Goal: Information Seeking & Learning: Learn about a topic

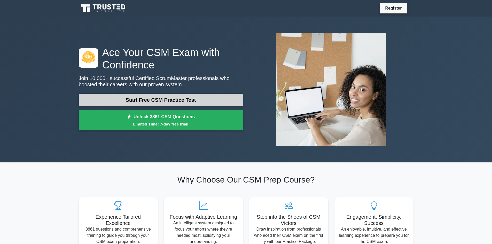
click at [125, 98] on link "Start Free CSM Practice Test" at bounding box center [161, 100] width 164 height 12
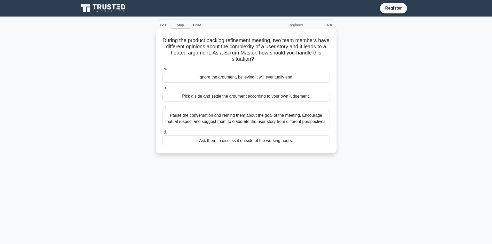
click at [221, 119] on div "Pause the conversation and remind them about the goal of the meeting. Encourage…" at bounding box center [245, 118] width 167 height 17
click at [162, 109] on input "c. [PERSON_NAME] the conversation and remind them about the goal of the meeting…" at bounding box center [162, 106] width 0 height 3
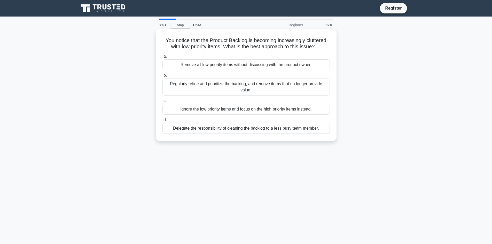
click at [243, 90] on div "Regularly refine and prioritize the backlog, and remove items that no longer pr…" at bounding box center [245, 87] width 167 height 17
click at [162, 77] on input "b. Regularly refine and prioritize the backlog, and remove items that no longer…" at bounding box center [162, 75] width 0 height 3
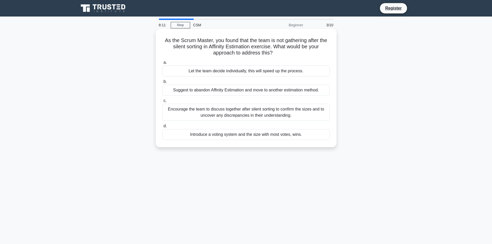
click at [207, 113] on div "Encourage the team to discuss together after silent sorting to confirm the size…" at bounding box center [245, 112] width 167 height 17
click at [162, 103] on input "c. Encourage the team to discuss together after silent sorting to confirm the s…" at bounding box center [162, 100] width 0 height 3
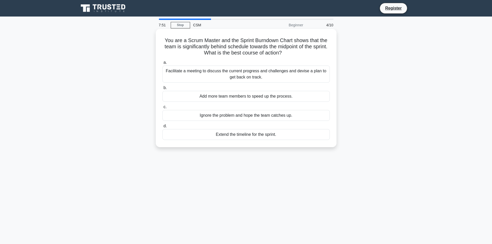
click at [274, 74] on div "Facilitate a meeting to discuss the current progress and challenges and devise …" at bounding box center [245, 74] width 167 height 17
click at [162, 64] on input "a. Facilitate a meeting to discuss the current progress and challenges and devi…" at bounding box center [162, 62] width 0 height 3
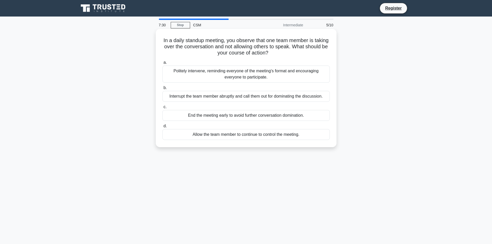
click at [221, 75] on div "Politely intervene, reminding everyone of the meeting's format and encouraging …" at bounding box center [245, 74] width 167 height 17
click at [162, 64] on input "a. Politely intervene, reminding everyone of the meeting's format and encouragi…" at bounding box center [162, 62] width 0 height 3
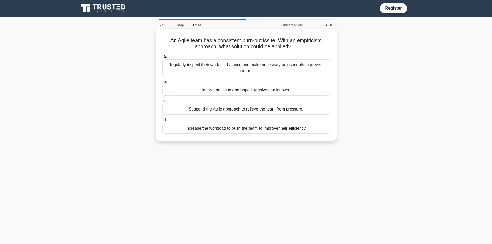
click at [251, 64] on div "Regularly inspect their work-life balance and make necessary adjustments to pre…" at bounding box center [245, 67] width 167 height 17
click at [162, 58] on input "a. Regularly inspect their work-life balance and make necessary adjustments to …" at bounding box center [162, 56] width 0 height 3
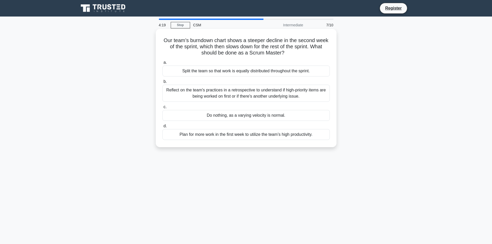
click at [248, 92] on div "Reflect on the team's practices in a retrospective to understand if high-priori…" at bounding box center [245, 93] width 167 height 17
click at [162, 83] on input "b. Reflect on the team's practices in a retrospective to understand if high-pri…" at bounding box center [162, 81] width 0 height 3
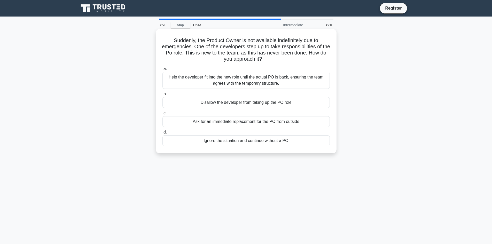
click at [256, 82] on div "Help the developer fit into the new role until the actual PO is back, ensuring …" at bounding box center [245, 80] width 167 height 17
click at [162, 71] on input "a. Help the developer fit into the new role until the actual PO is back, ensuri…" at bounding box center [162, 68] width 0 height 3
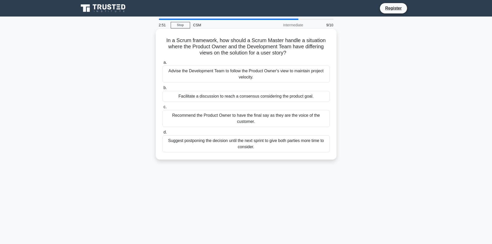
click at [207, 117] on div "Recommend the Product Owner to have the final say as they are the voice of the …" at bounding box center [245, 118] width 167 height 17
click at [162, 109] on input "c. Recommend the Product Owner to have the final say as they are the voice of t…" at bounding box center [162, 106] width 0 height 3
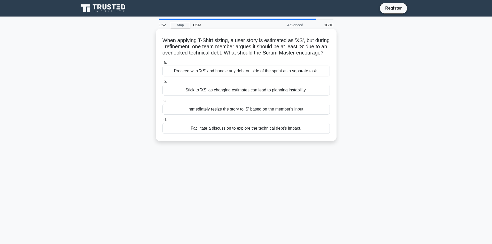
click at [264, 134] on div "Facilitate a discussion to explore the technical debt's impact." at bounding box center [245, 128] width 167 height 11
click at [162, 122] on input "d. Facilitate a discussion to explore the technical debt's impact." at bounding box center [162, 119] width 0 height 3
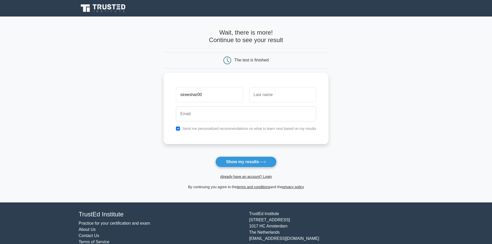
type input "sireeshar007"
drag, startPoint x: 211, startPoint y: 96, endPoint x: 177, endPoint y: 91, distance: 34.4
click at [177, 91] on input "sireeshar007" at bounding box center [209, 93] width 67 height 15
type input "sireesha"
type input "r"
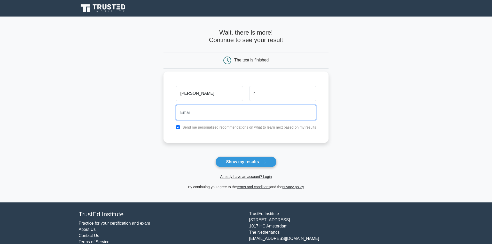
paste input "sireeshar007"
type input "sireeshar007@gmail.com"
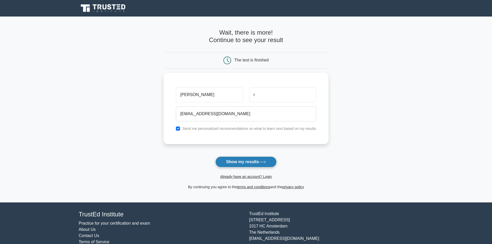
click at [243, 163] on button "Show my results" at bounding box center [245, 162] width 61 height 11
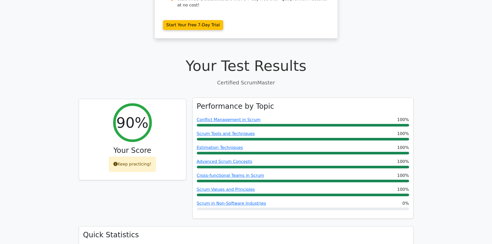
scroll to position [129, 0]
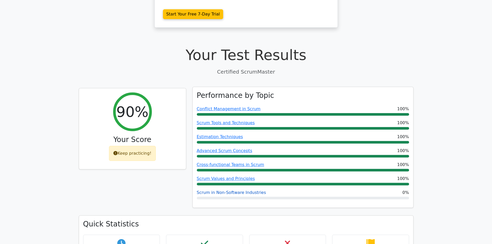
click at [230, 190] on link "Scrum in Non-Software Industries" at bounding box center [231, 192] width 69 height 5
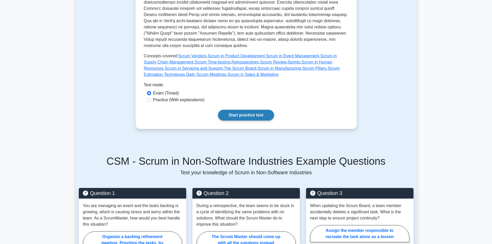
scroll to position [207, 0]
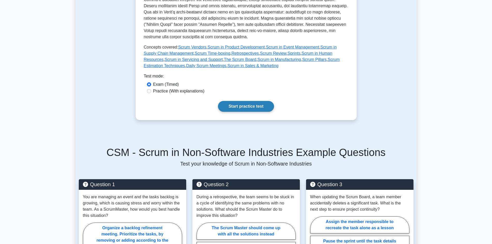
click at [235, 105] on link "Start practice test" at bounding box center [246, 106] width 56 height 11
click at [265, 103] on link "Start practice test" at bounding box center [246, 106] width 56 height 11
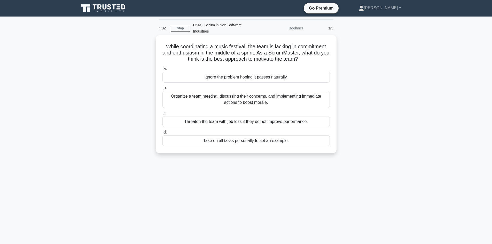
click at [275, 96] on div "Organize a team meeting, discussing their concerns, and implementing immediate …" at bounding box center [245, 99] width 167 height 17
click at [162, 90] on input "b. Organize a team meeting, discussing their concerns, and implementing immedia…" at bounding box center [162, 87] width 0 height 3
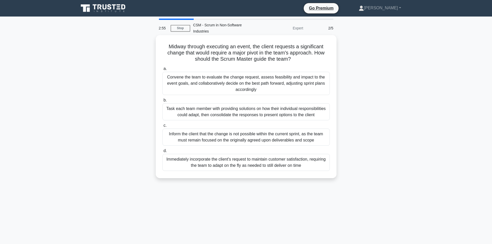
click at [280, 80] on div "Convene the team to evaluate the change request, assess feasibility and impact …" at bounding box center [245, 83] width 167 height 23
click at [162, 71] on input "a. Convene the team to evaluate the change request, assess feasibility and impa…" at bounding box center [162, 68] width 0 height 3
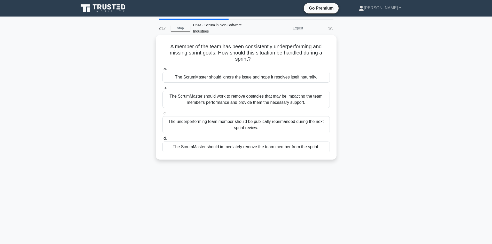
click at [271, 95] on div "The ScrumMaster should work to remove obstacles that may be impacting the team …" at bounding box center [245, 99] width 167 height 17
click at [162, 90] on input "b. The ScrumMaster should work to remove obstacles that may be impacting the te…" at bounding box center [162, 87] width 0 height 3
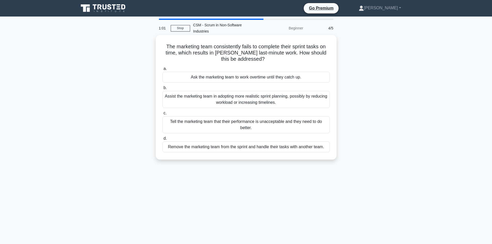
click at [266, 91] on div "Assist the marketing team in adopting more realistic sprint planning, possibly …" at bounding box center [245, 99] width 167 height 17
click at [162, 90] on input "b. Assist the marketing team in adopting more realistic sprint planning, possib…" at bounding box center [162, 87] width 0 height 3
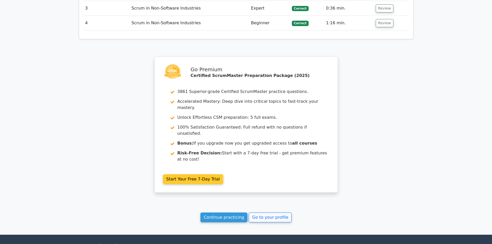
scroll to position [671, 0]
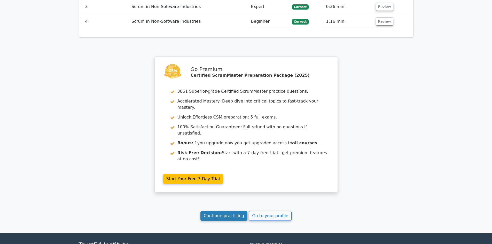
click at [231, 211] on link "Continue practicing" at bounding box center [223, 216] width 47 height 10
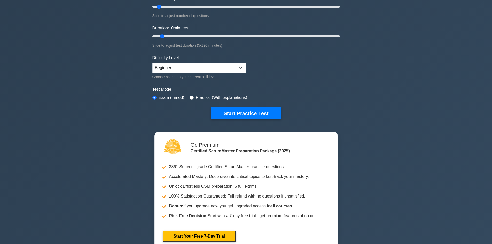
scroll to position [77, 0]
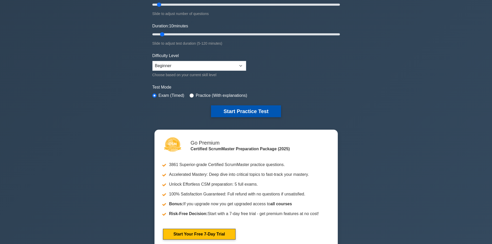
click at [244, 111] on button "Start Practice Test" at bounding box center [246, 111] width 70 height 12
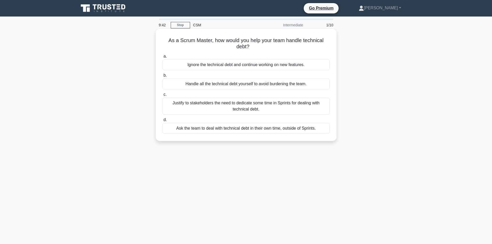
click at [274, 107] on div "Justify to stakeholders the need to dedicate some time in Sprints for dealing w…" at bounding box center [245, 106] width 167 height 17
click at [162, 96] on input "c. Justify to stakeholders the need to dedicate some time in Sprints for dealin…" at bounding box center [162, 94] width 0 height 3
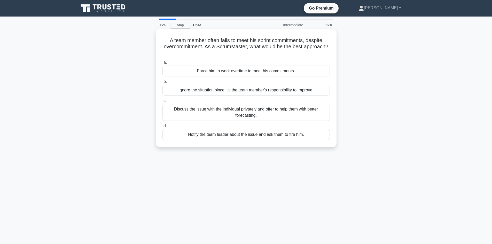
click at [261, 112] on div "Discuss the issue with the individual privately and offer to help them with bet…" at bounding box center [245, 112] width 167 height 17
click at [162, 103] on input "c. Discuss the issue with the individual privately and offer to help them with …" at bounding box center [162, 100] width 0 height 3
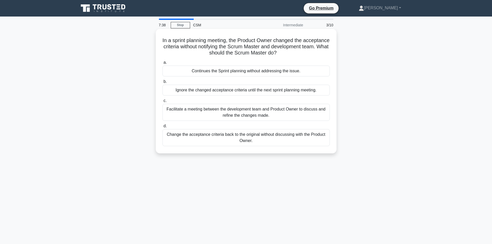
click at [280, 112] on div "Facilitate a meeting between the development team and Product Owner to discuss …" at bounding box center [245, 112] width 167 height 17
click at [162, 103] on input "c. Facilitate a meeting between the development team and Product Owner to discu…" at bounding box center [162, 100] width 0 height 3
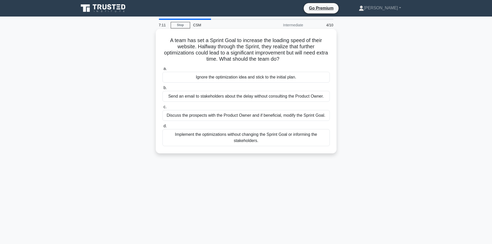
click at [260, 116] on div "Discuss the prospects with the Product Owner and if beneficial, modify the Spri…" at bounding box center [245, 115] width 167 height 11
click at [162, 109] on input "c. Discuss the prospects with the Product Owner and if beneficial, modify the S…" at bounding box center [162, 106] width 0 height 3
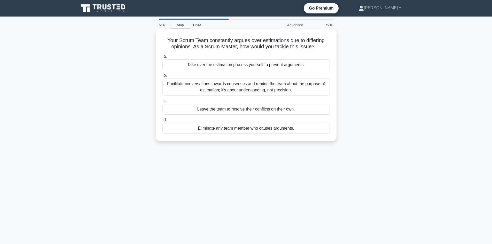
click at [307, 85] on div "Facilitate conversations towards consensus and remind the team about the purpos…" at bounding box center [245, 87] width 167 height 17
click at [162, 77] on input "b. Facilitate conversations towards consensus and remind the team about the pur…" at bounding box center [162, 75] width 0 height 3
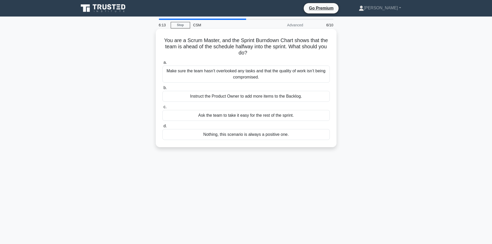
click at [260, 74] on div "Make sure the team hasn’t overlooked any tasks and that the quality of work isn…" at bounding box center [245, 74] width 167 height 17
click at [162, 64] on input "a. Make sure the team hasn’t overlooked any tasks and that the quality of work …" at bounding box center [162, 62] width 0 height 3
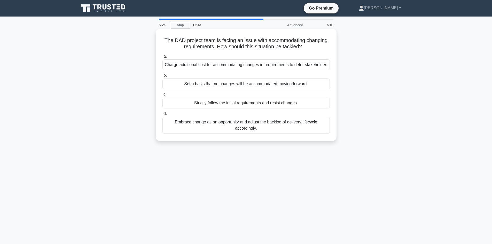
click at [262, 134] on div "Embrace change as an opportunity and adjust the backlog of delivery lifecycle a…" at bounding box center [245, 125] width 167 height 17
click at [162, 115] on input "d. Embrace change as an opportunity and adjust the backlog of delivery lifecycl…" at bounding box center [162, 113] width 0 height 3
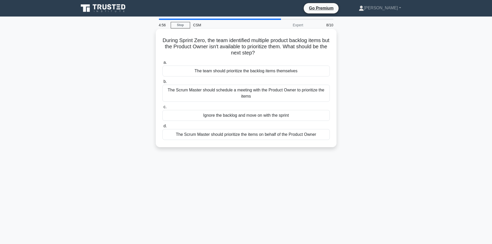
click at [270, 97] on div "The Scrum Master should schedule a meeting with the Product Owner to prioritize…" at bounding box center [245, 93] width 167 height 17
click at [162, 83] on input "b. The Scrum Master should schedule a meeting with the Product Owner to priorit…" at bounding box center [162, 81] width 0 height 3
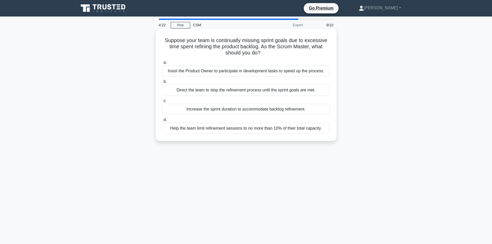
click at [259, 70] on div "Insist the Product Owner to participate in development tasks to speed up the pr…" at bounding box center [245, 71] width 167 height 11
click at [162, 64] on input "a. Insist the Product Owner to participate in development tasks to speed up the…" at bounding box center [162, 62] width 0 height 3
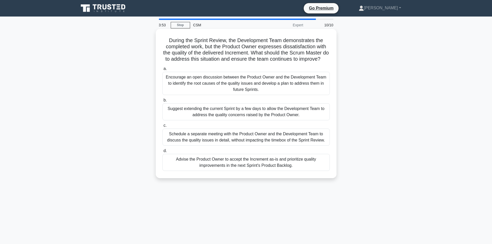
click at [292, 92] on div "Encourage an open discussion between the Product Owner and the Development Team…" at bounding box center [245, 83] width 167 height 23
click at [162, 71] on input "a. Encourage an open discussion between the Product Owner and the Development T…" at bounding box center [162, 68] width 0 height 3
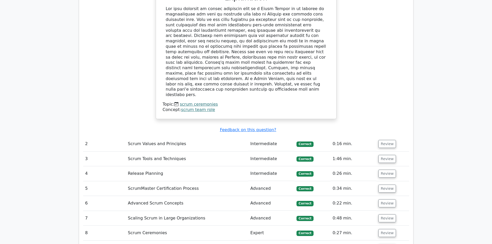
scroll to position [594, 0]
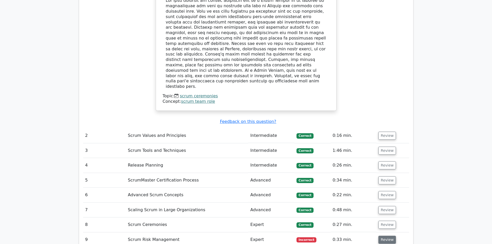
click at [383, 236] on button "Review" at bounding box center [387, 240] width 18 height 8
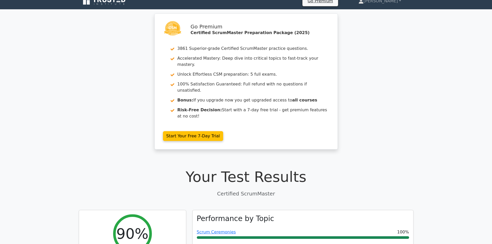
scroll to position [0, 0]
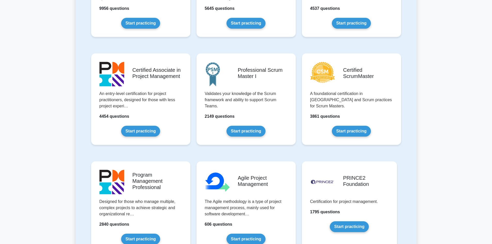
scroll to position [207, 0]
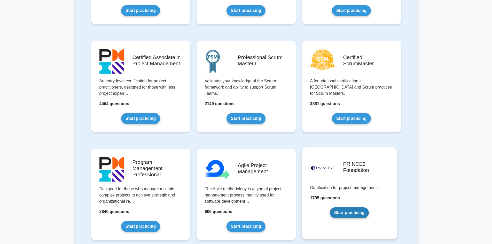
click at [360, 215] on link "Start practicing" at bounding box center [349, 212] width 39 height 11
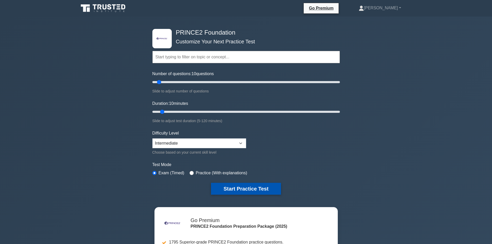
click at [261, 189] on button "Start Practice Test" at bounding box center [246, 189] width 70 height 12
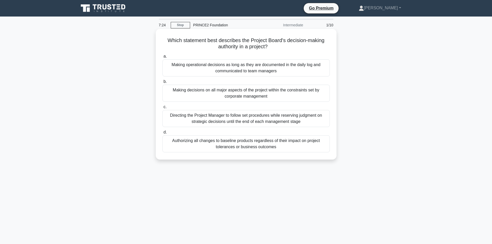
click at [259, 68] on div "Making operational decisions as long as they are documented in the daily log an…" at bounding box center [245, 67] width 167 height 17
click at [162, 58] on input "a. Making operational decisions as long as they are documented in the daily log…" at bounding box center [162, 56] width 0 height 3
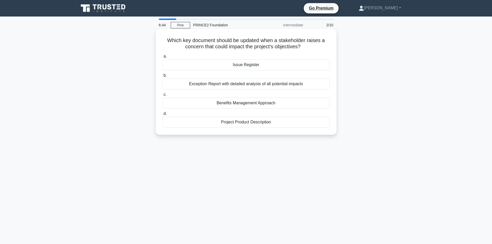
click at [251, 82] on div "Exception Report with detailed analysis of all potential impacts" at bounding box center [245, 84] width 167 height 11
click at [162, 77] on input "b. Exception Report with detailed analysis of all potential impacts" at bounding box center [162, 75] width 0 height 3
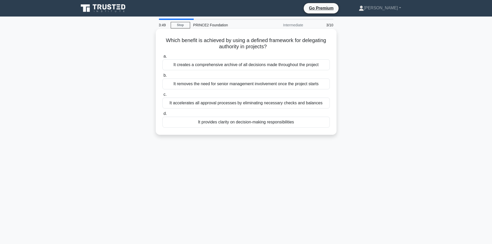
click at [224, 124] on div "It provides clarity on decision-making responsibilities" at bounding box center [245, 122] width 167 height 11
click at [162, 115] on input "d. It provides clarity on decision-making responsibilities" at bounding box center [162, 113] width 0 height 3
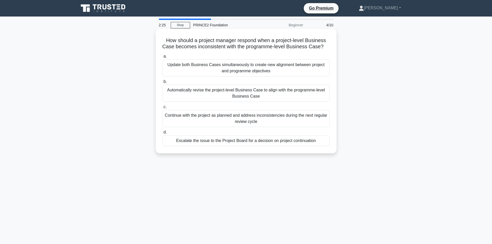
click at [261, 146] on div "Escalate the issue to the Project Board for a decision on project continuation" at bounding box center [245, 140] width 167 height 11
click at [162, 134] on input "d. Escalate the issue to the Project Board for a decision on project continuati…" at bounding box center [162, 132] width 0 height 3
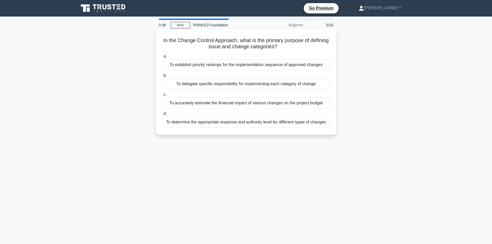
click at [239, 85] on div "To delegate specific responsibility for implementing each category of change" at bounding box center [245, 84] width 167 height 11
click at [162, 77] on input "b. To delegate specific responsibility for implementing each category of change" at bounding box center [162, 75] width 0 height 3
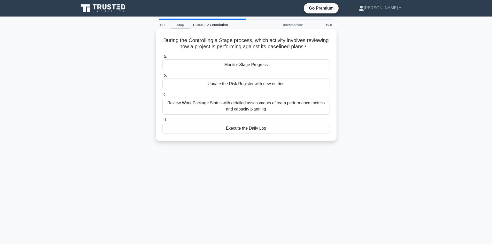
click at [266, 111] on div "Review Work Package Status with detailed assessments of team performance metric…" at bounding box center [245, 106] width 167 height 17
click at [162, 96] on input "c. Review Work Package Status with detailed assessments of team performance met…" at bounding box center [162, 94] width 0 height 3
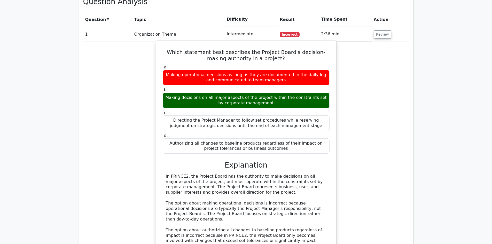
scroll to position [439, 0]
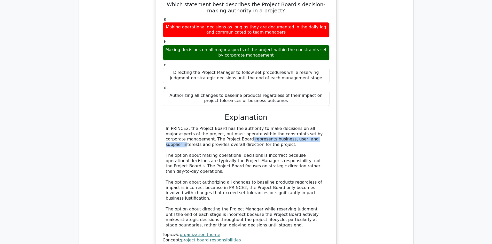
drag, startPoint x: 164, startPoint y: 120, endPoint x: 245, endPoint y: 120, distance: 80.6
click at [245, 126] on div "In PRINCE2, the Project Board has the authority to make decisions on all major …" at bounding box center [246, 177] width 167 height 102
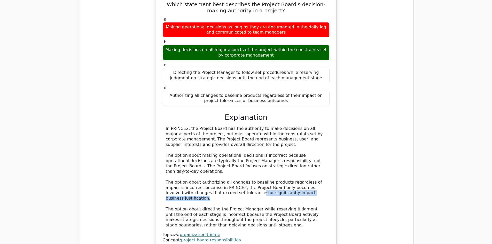
drag, startPoint x: 211, startPoint y: 168, endPoint x: 311, endPoint y: 169, distance: 100.2
click at [311, 169] on div "In PRINCE2, the Project Board has the authority to make decisions on all major …" at bounding box center [246, 177] width 161 height 102
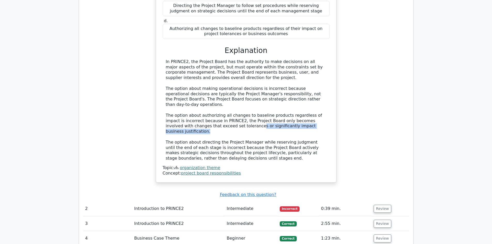
scroll to position [568, 0]
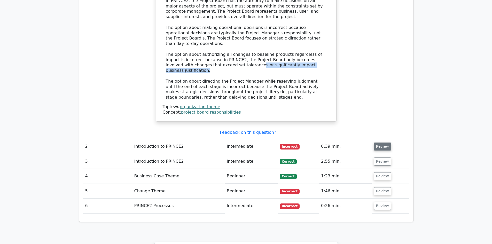
click at [387, 143] on button "Review" at bounding box center [383, 147] width 18 height 8
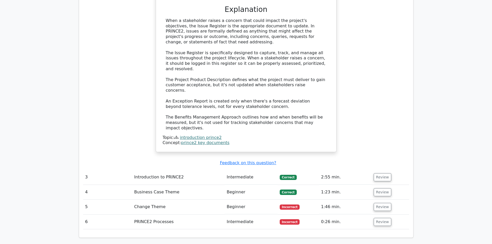
scroll to position [826, 0]
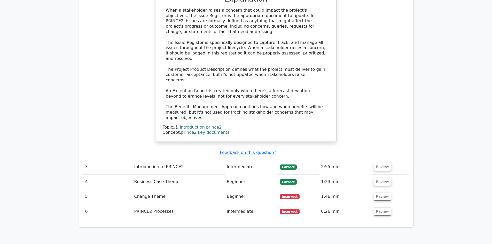
click at [379, 189] on td "Review" at bounding box center [390, 196] width 37 height 15
click at [379, 193] on button "Review" at bounding box center [383, 197] width 18 height 8
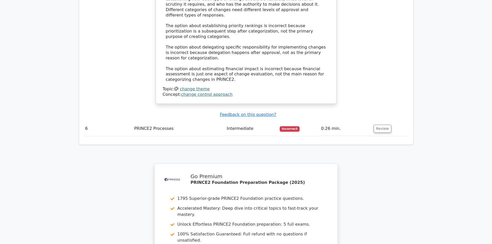
scroll to position [1250, 0]
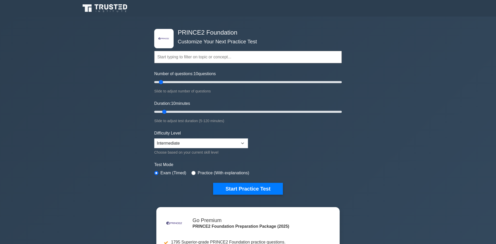
select select "intermediate"
